Goal: Find specific page/section: Find specific page/section

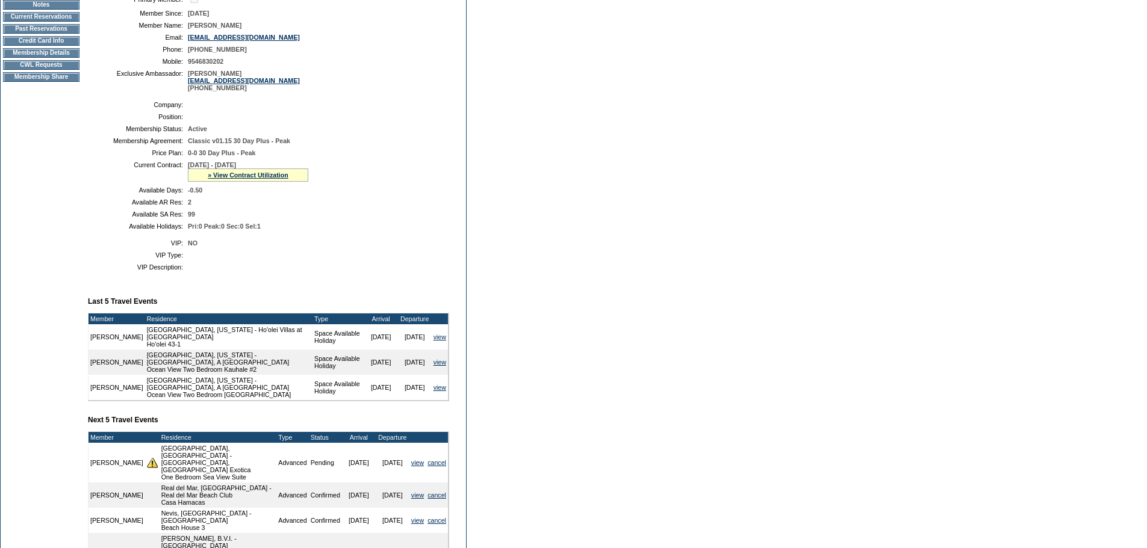
scroll to position [60, 0]
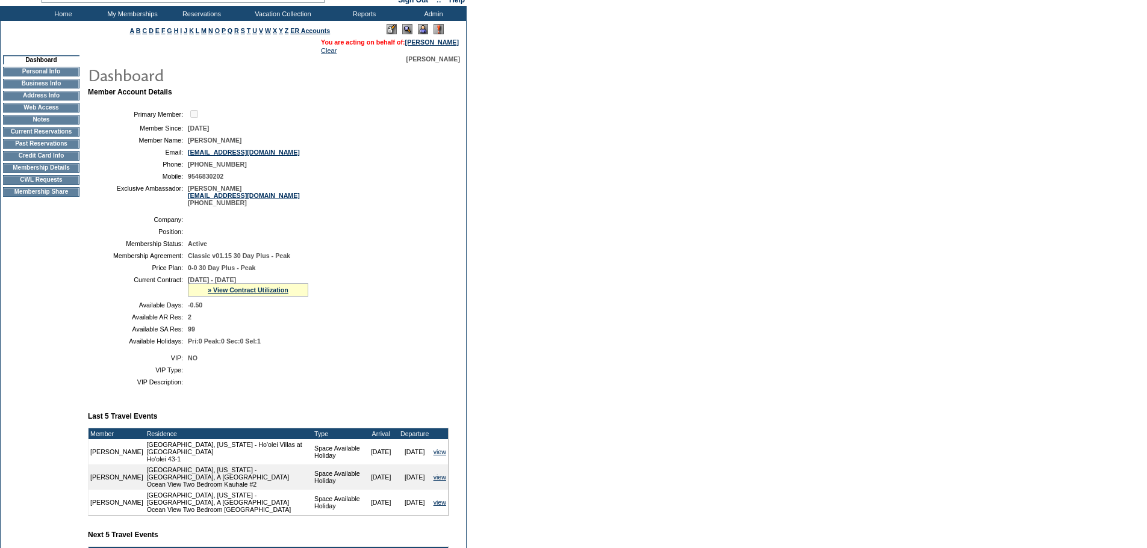
click at [32, 135] on td "Current Reservations" at bounding box center [41, 132] width 76 height 10
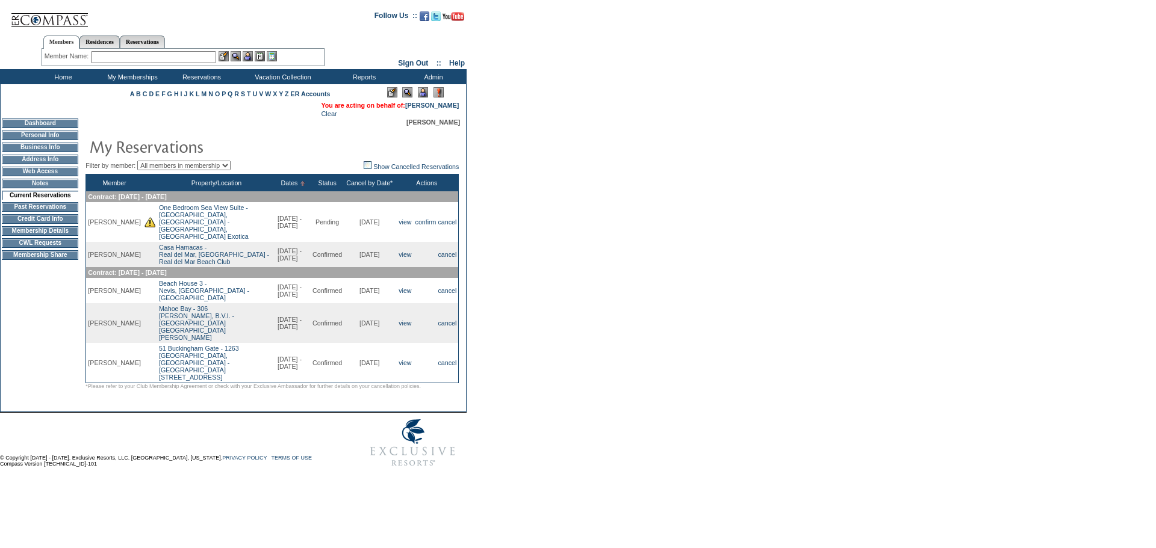
click at [181, 59] on input "text" at bounding box center [153, 57] width 125 height 12
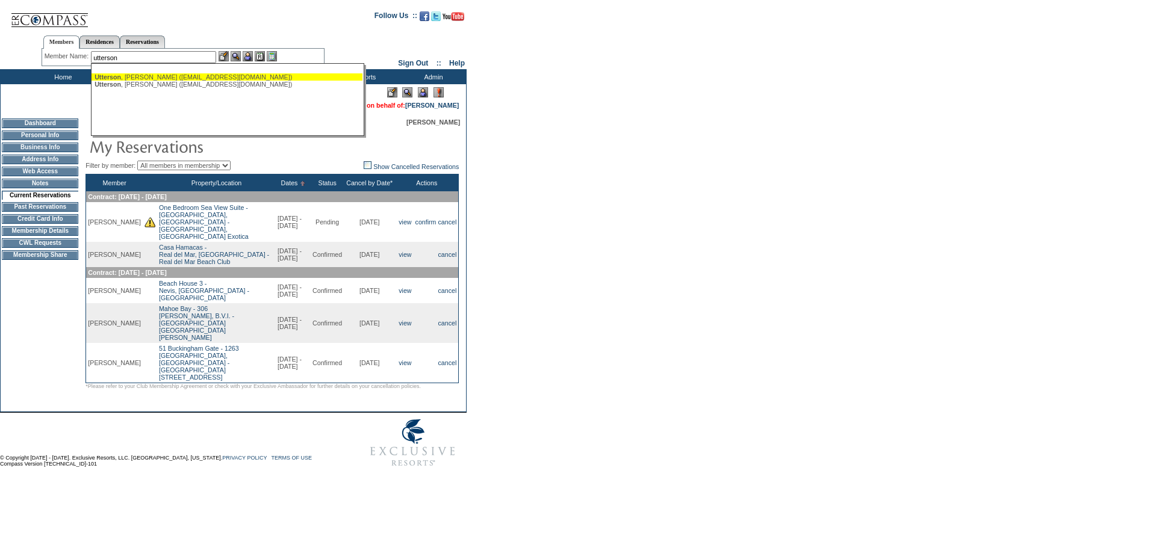
click at [172, 75] on div "[PERSON_NAME] ([EMAIL_ADDRESS][DOMAIN_NAME])" at bounding box center [227, 76] width 265 height 7
type input "[PERSON_NAME] ([EMAIL_ADDRESS][DOMAIN_NAME])"
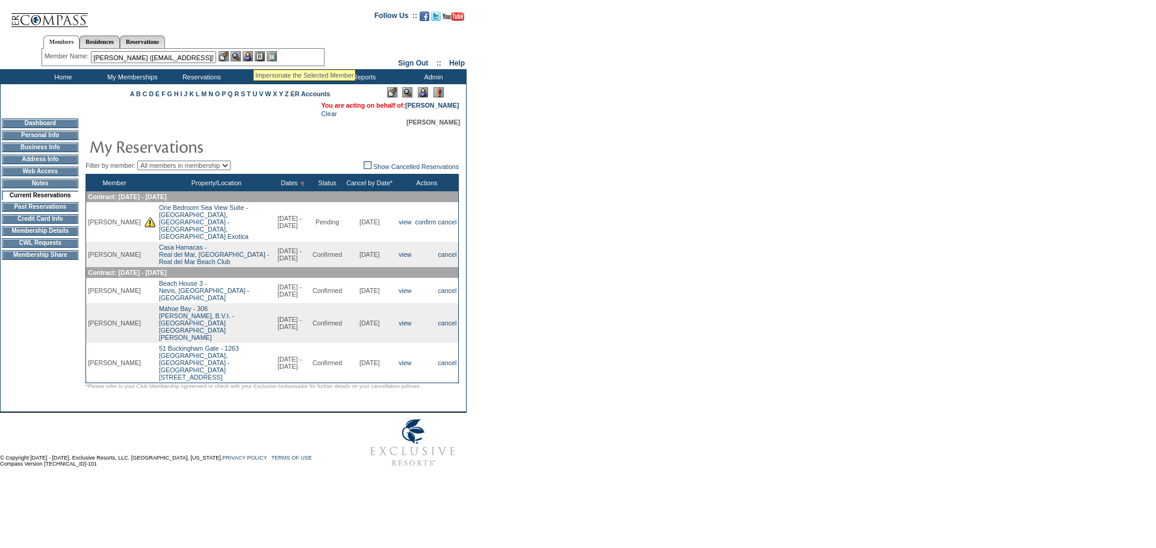
click at [253, 55] on img at bounding box center [248, 56] width 10 height 10
click at [239, 58] on img at bounding box center [236, 56] width 10 height 10
